Goal: Information Seeking & Learning: Learn about a topic

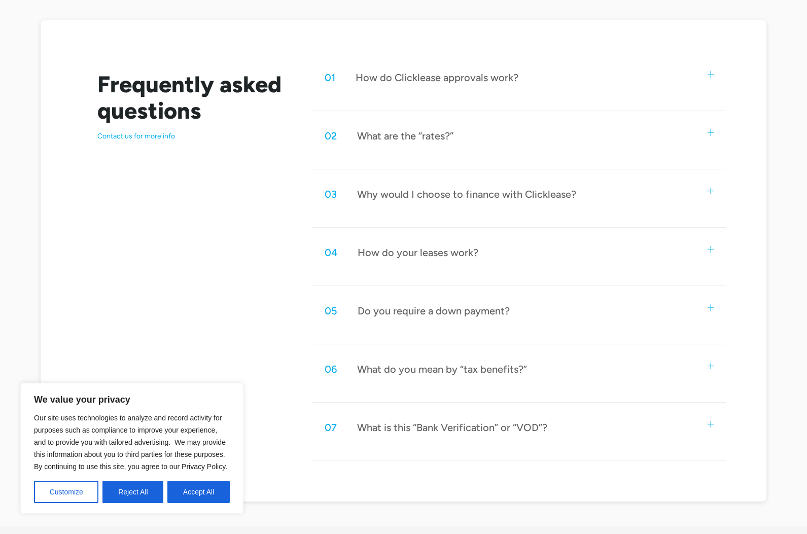
scroll to position [537, 0]
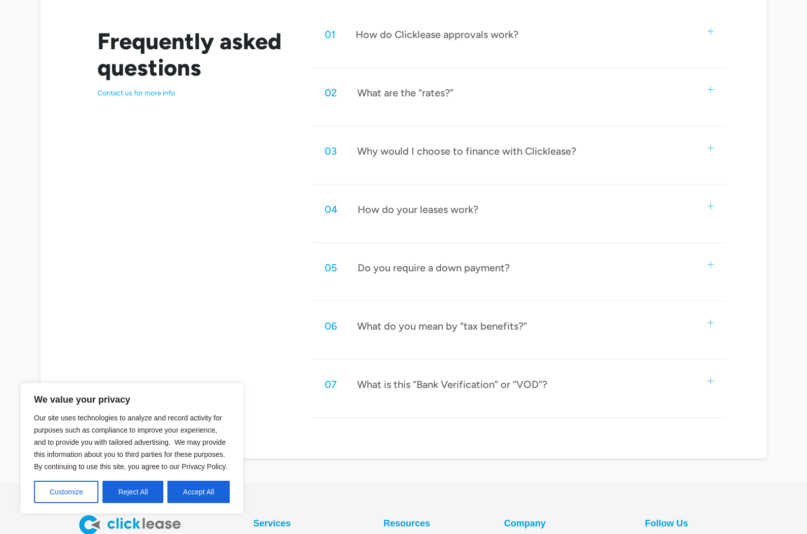
click at [515, 94] on div "02 What are the “rates?”" at bounding box center [519, 92] width 414 height 33
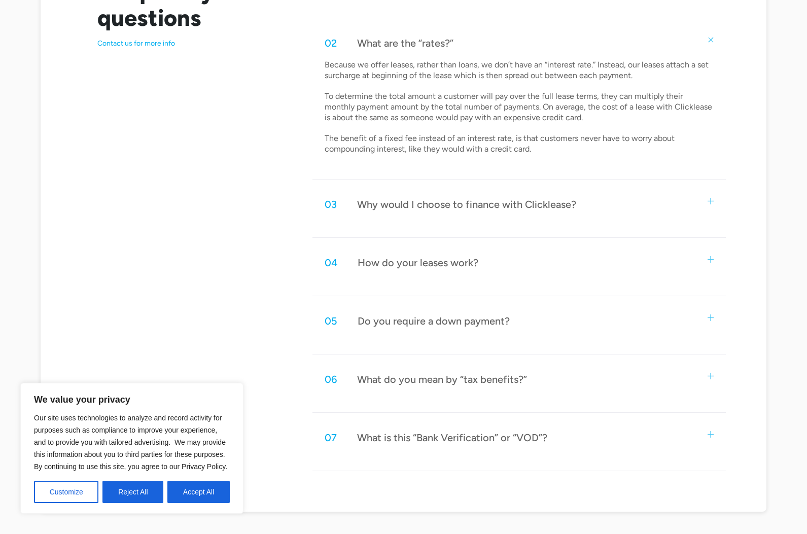
scroll to position [591, 0]
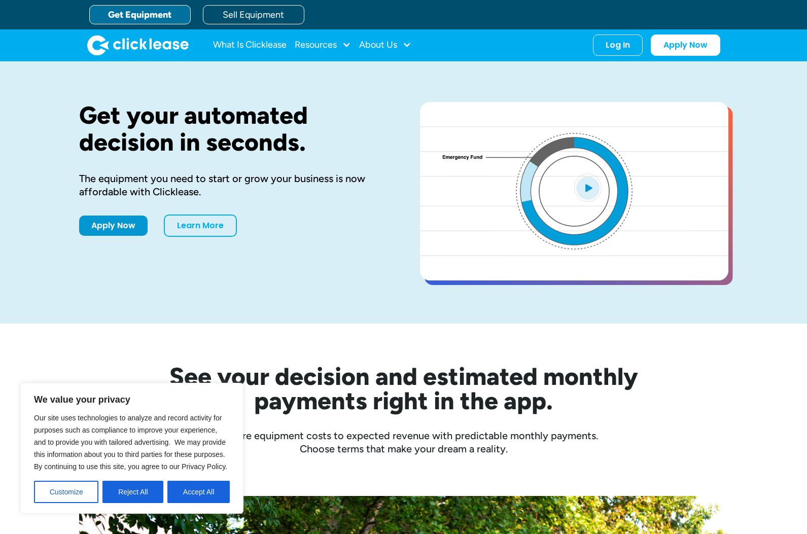
click at [230, 492] on div "We value your privacy Our site uses technologies to analyze and record activity…" at bounding box center [131, 448] width 223 height 131
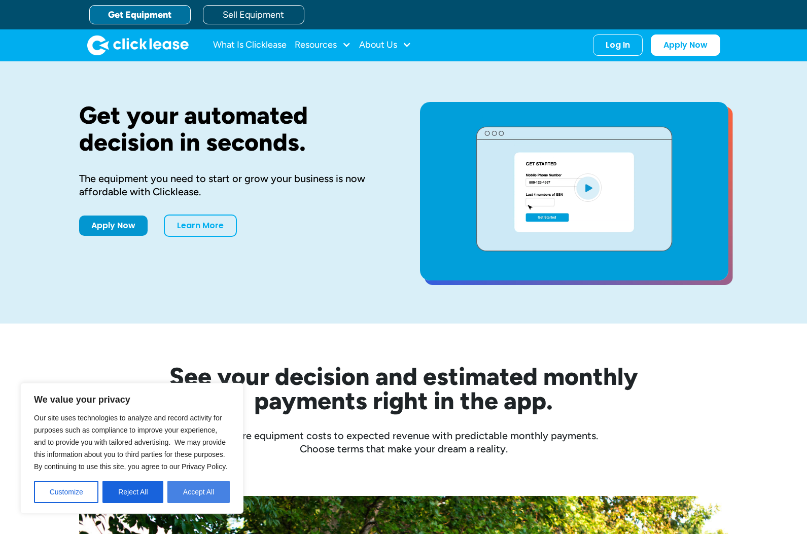
click at [196, 494] on button "Accept All" at bounding box center [198, 492] width 62 height 22
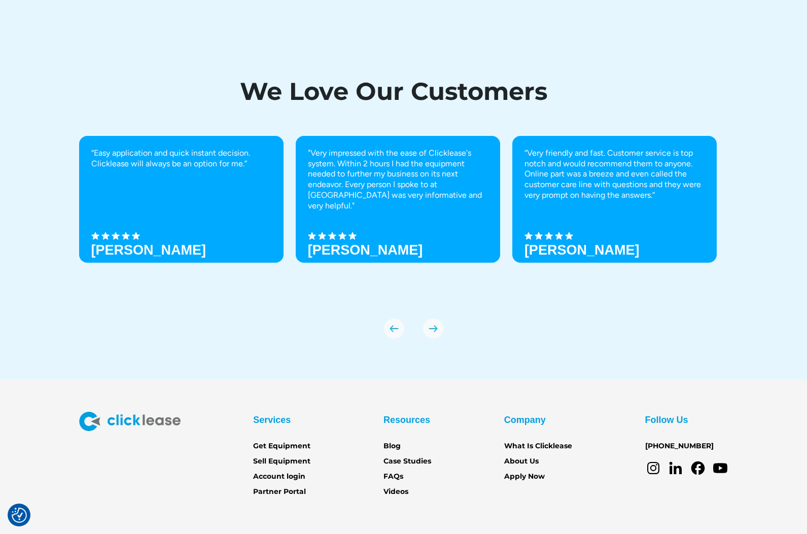
scroll to position [3429, 0]
